Goal: Browse casually

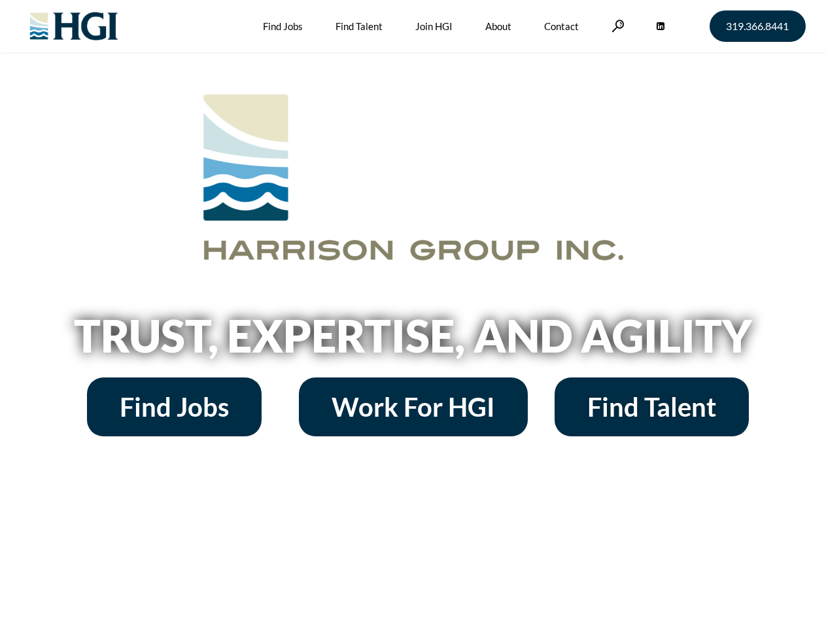
click at [413, 314] on h2 "Trust, Expertise, and Agility" at bounding box center [413, 335] width 745 height 44
click at [616, 26] on link at bounding box center [617, 26] width 13 height 12
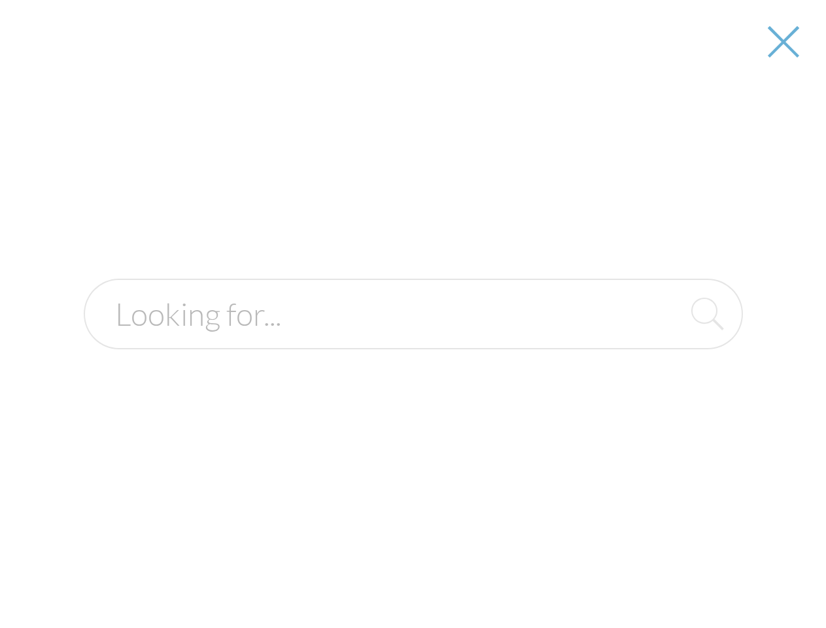
click at [413, 340] on h2 "Trust, Expertise, and Agility" at bounding box center [413, 335] width 745 height 44
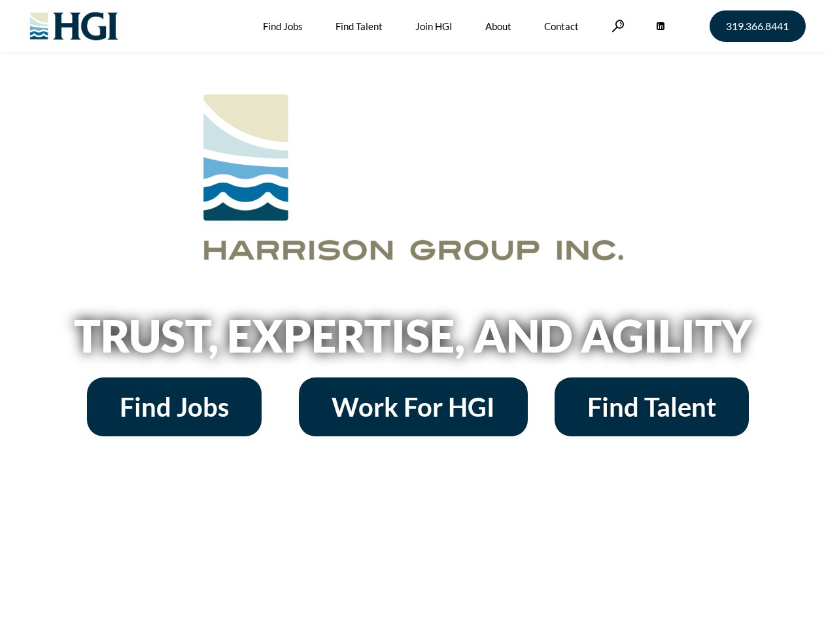
click at [413, 314] on h2 "Trust, Expertise, and Agility" at bounding box center [413, 335] width 745 height 44
click at [616, 26] on link at bounding box center [617, 26] width 13 height 12
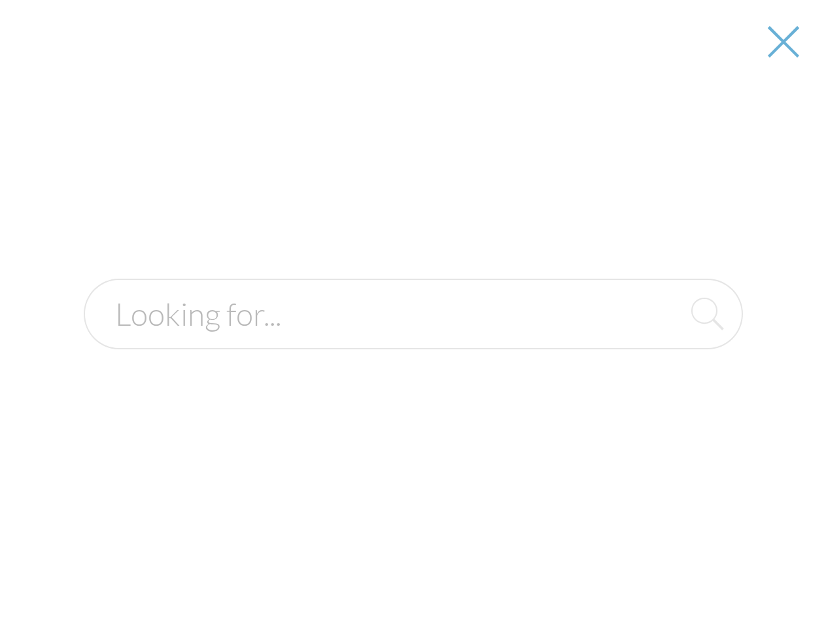
click at [413, 340] on h2 "Trust, Expertise, and Agility" at bounding box center [413, 335] width 745 height 44
